Goal: Task Accomplishment & Management: Complete application form

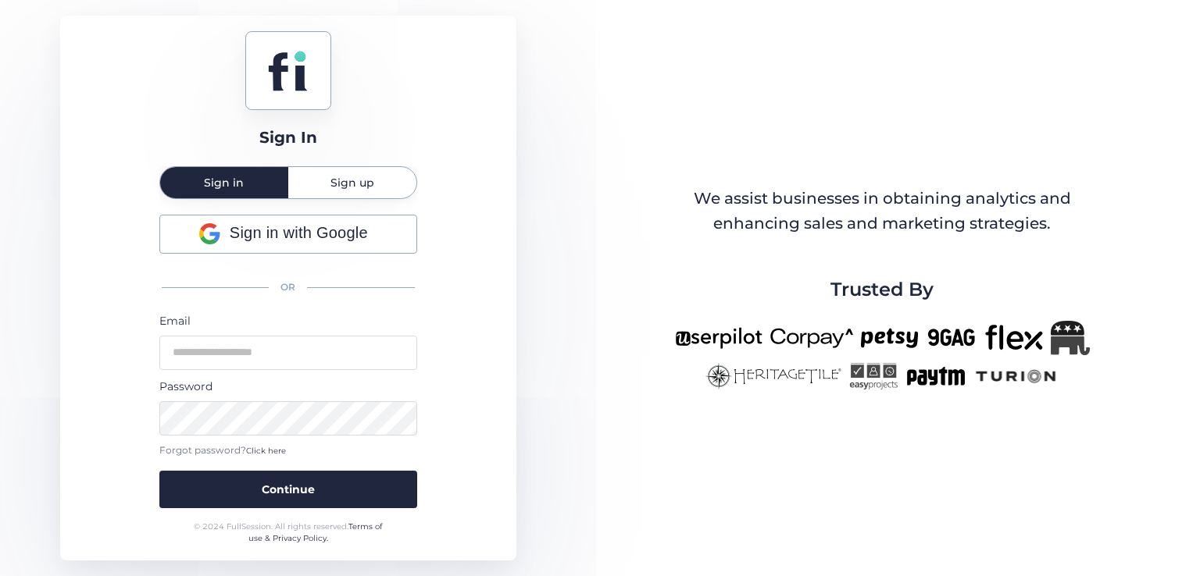
click at [340, 183] on span "Sign up" at bounding box center [352, 182] width 44 height 11
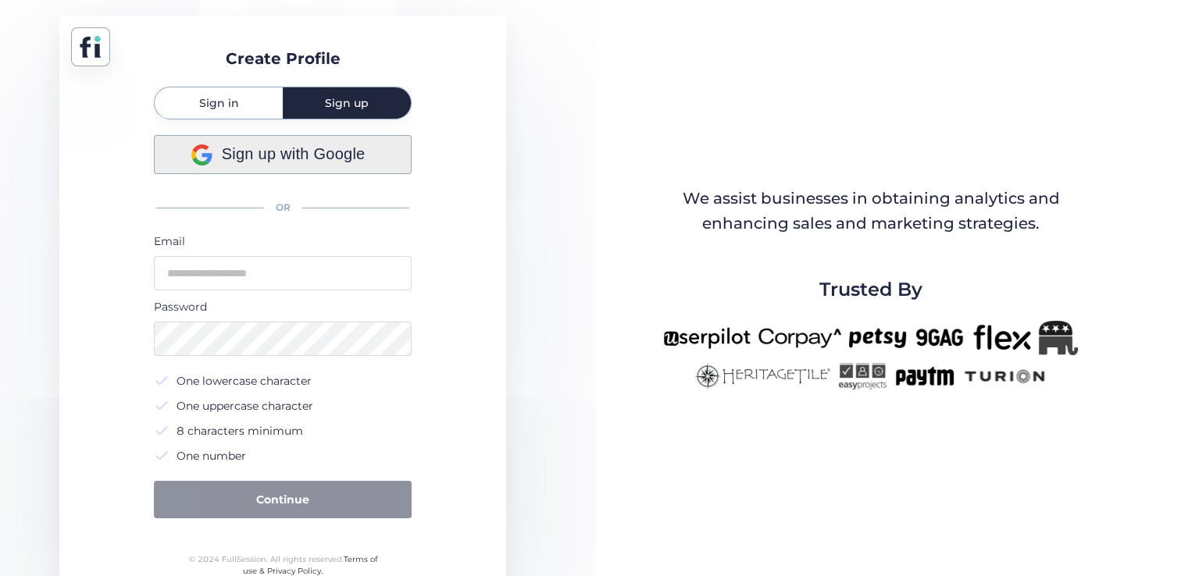
click at [245, 157] on span "Sign up with Google" at bounding box center [294, 154] width 144 height 24
